Goal: Transaction & Acquisition: Purchase product/service

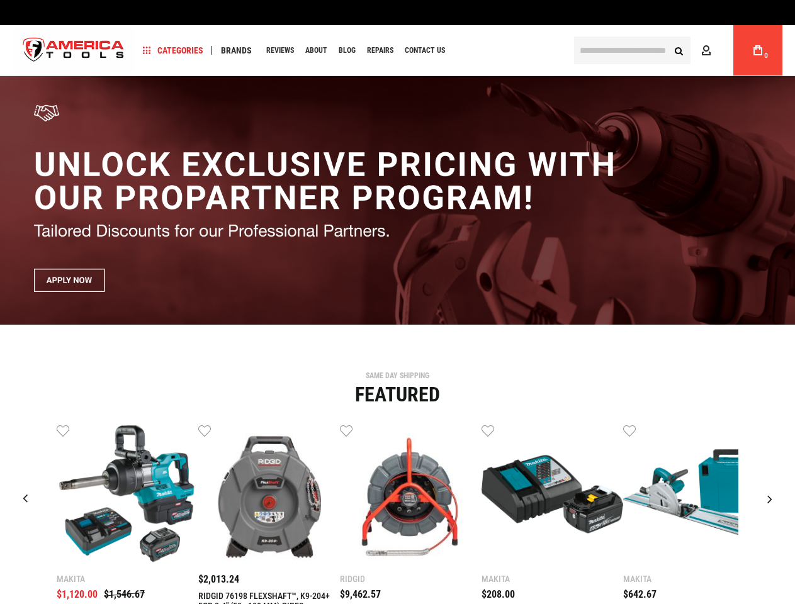
click at [173, 50] on span "Categories" at bounding box center [173, 50] width 60 height 9
click at [236, 50] on span "Brands" at bounding box center [236, 50] width 31 height 9
click at [63, 430] on link "Wish List" at bounding box center [63, 430] width 13 height 13
click at [205, 430] on link "Wish List" at bounding box center [204, 430] width 13 height 13
click at [346, 430] on link "Wish List" at bounding box center [346, 430] width 13 height 13
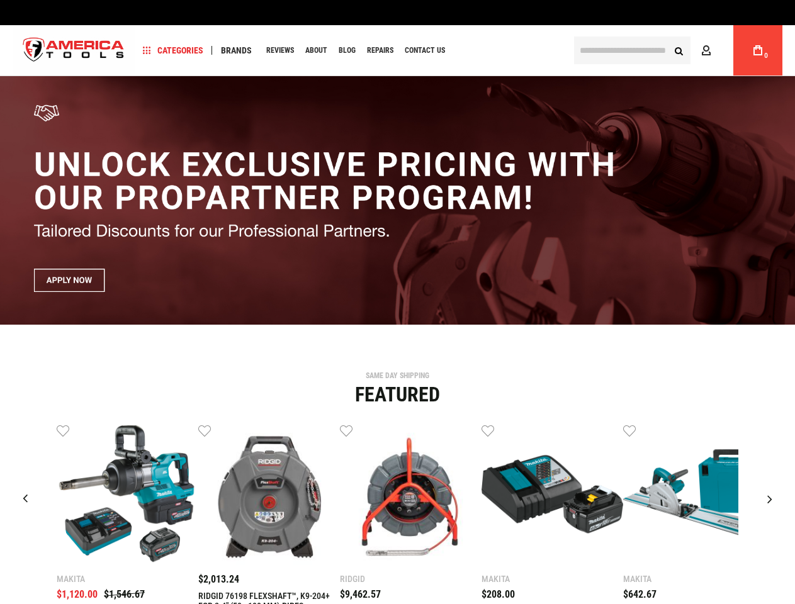
click at [488, 430] on link "Wish List" at bounding box center [487, 430] width 13 height 13
click at [629, 430] on link "Wish List" at bounding box center [629, 430] width 13 height 13
click at [771, 430] on div "Makita $1,120.00 $1,546.67 Wish List Compare" at bounding box center [397, 553] width 776 height 259
